Goal: Transaction & Acquisition: Purchase product/service

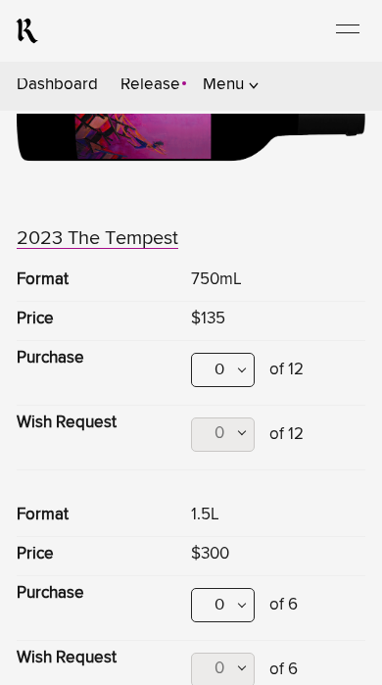
scroll to position [1059, 0]
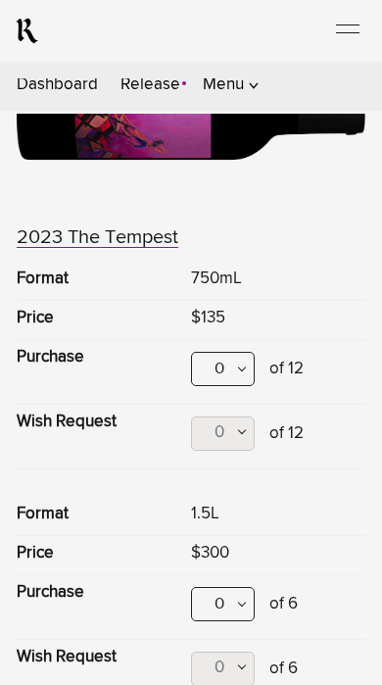
click at [222, 352] on div "0" at bounding box center [223, 369] width 64 height 34
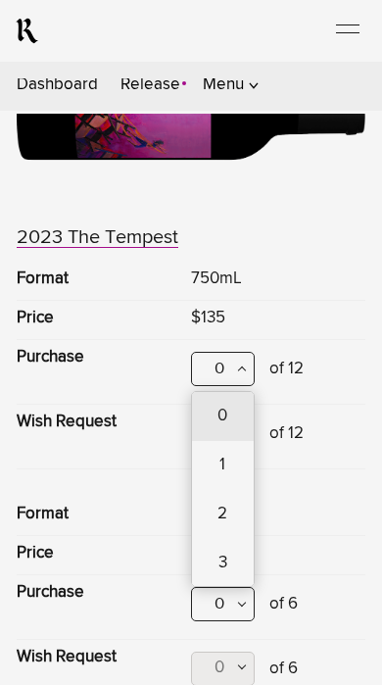
click at [229, 490] on div "2" at bounding box center [223, 514] width 62 height 49
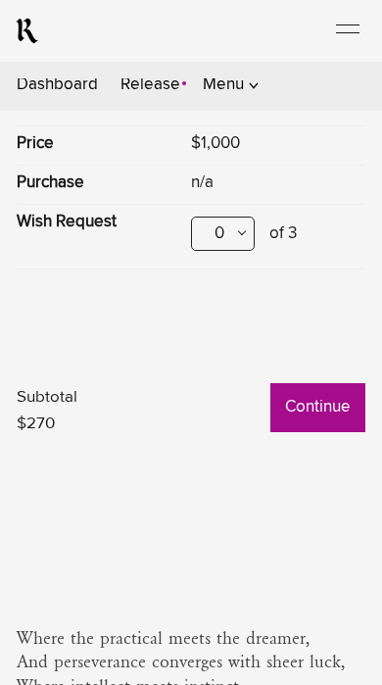
scroll to position [4195, 0]
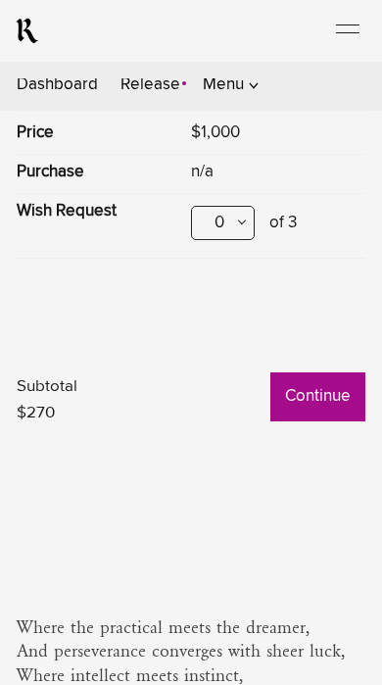
click at [333, 372] on button "Continue" at bounding box center [317, 396] width 95 height 49
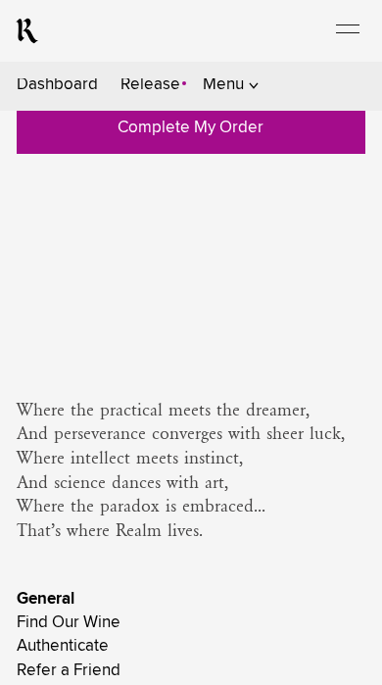
click at [258, 154] on link "Complete My Order" at bounding box center [191, 129] width 349 height 49
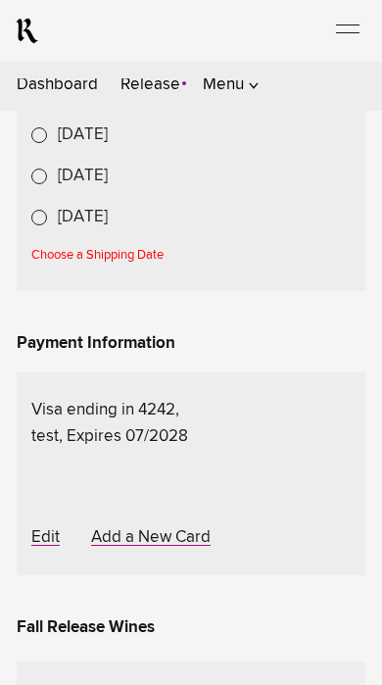
scroll to position [842, 0]
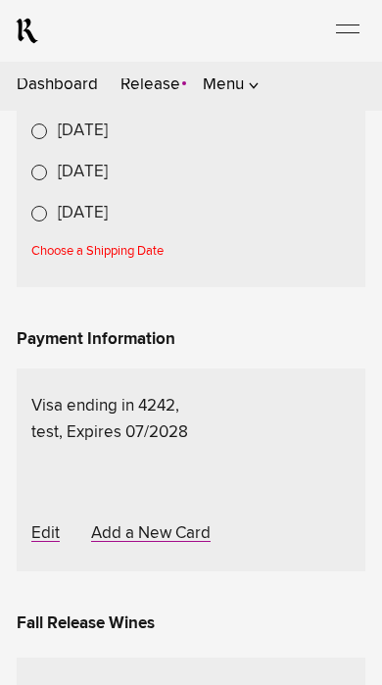
click at [58, 144] on label "Oct 27, 2025" at bounding box center [83, 131] width 50 height 26
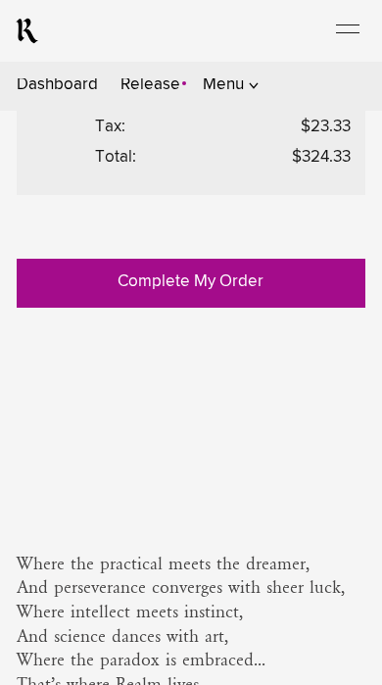
scroll to position [1738, 0]
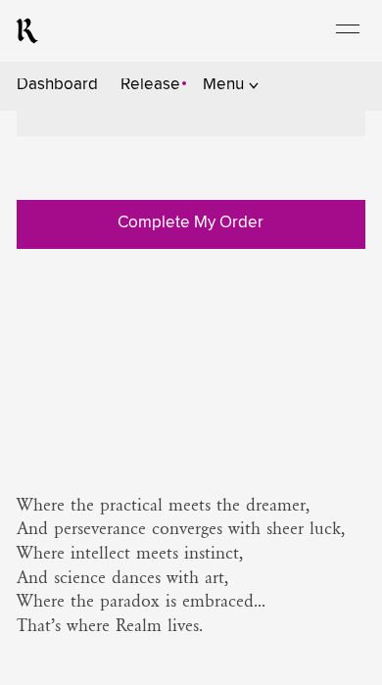
click at [229, 249] on link "Complete My Order" at bounding box center [191, 224] width 349 height 49
